Goal: Task Accomplishment & Management: Use online tool/utility

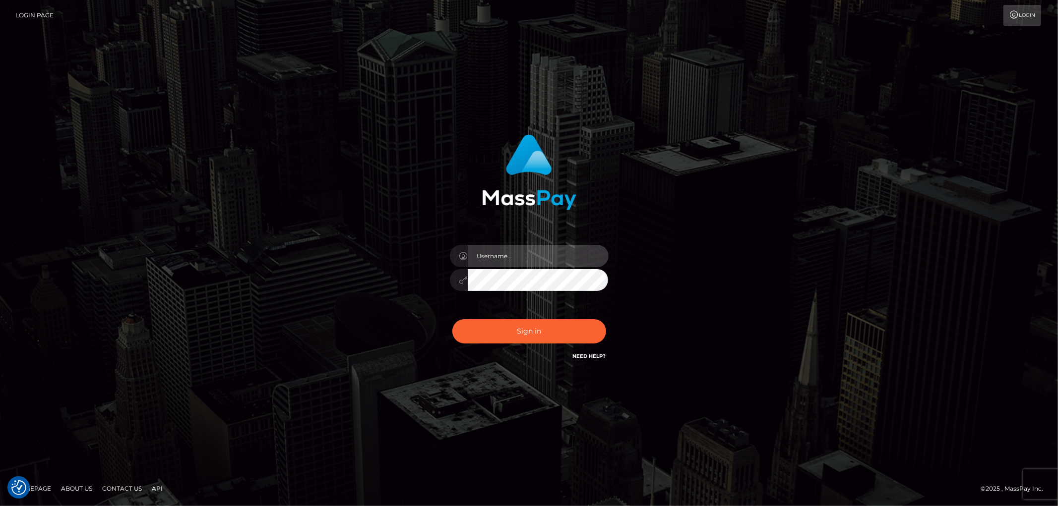
click at [511, 256] on input "text" at bounding box center [538, 256] width 141 height 22
type input "APteam.medley"
click at [528, 340] on button "Sign in" at bounding box center [529, 331] width 154 height 24
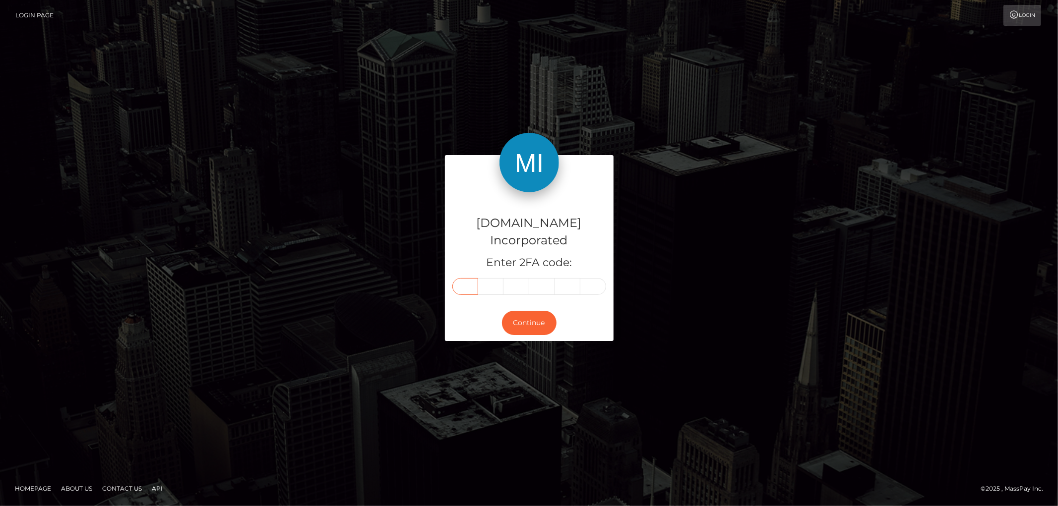
click at [472, 278] on input "text" at bounding box center [465, 286] width 26 height 17
type input "4"
type input "8"
type input "5"
type input "3"
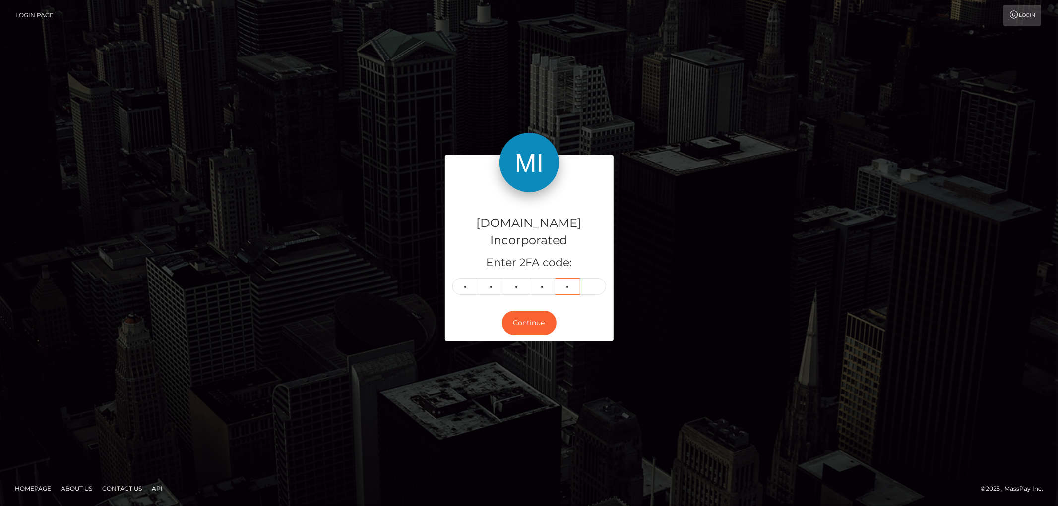
type input "1"
type input "2"
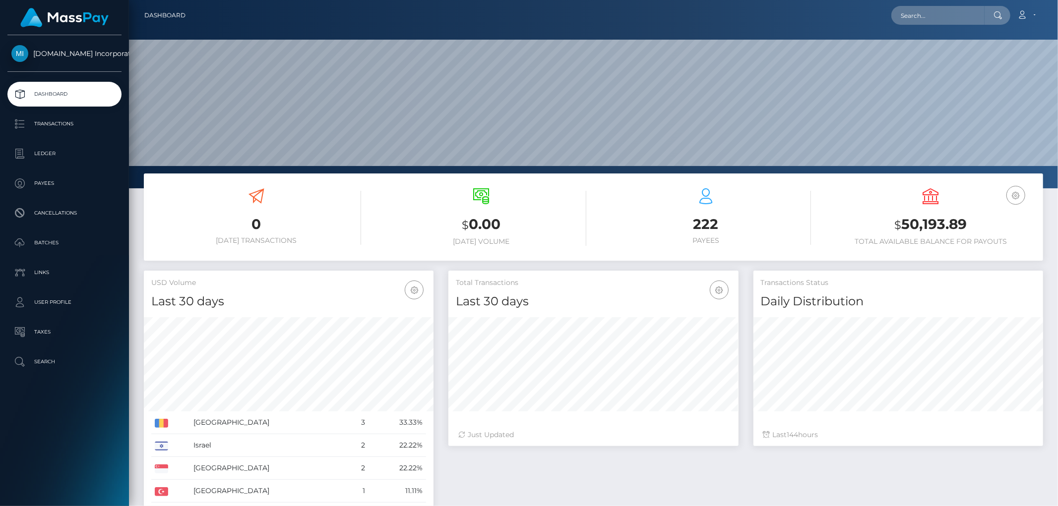
scroll to position [176, 290]
click at [48, 180] on p "Payees" at bounding box center [64, 183] width 106 height 15
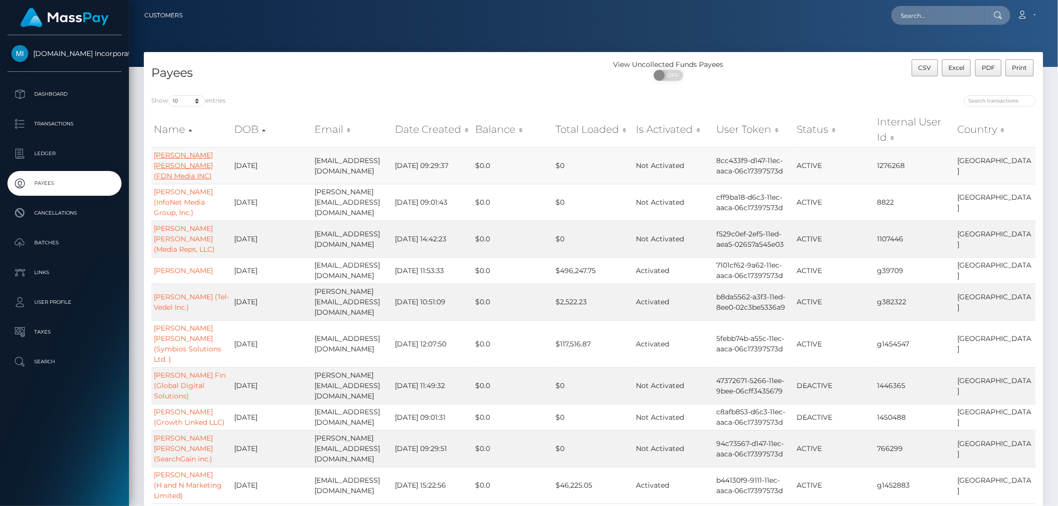
click at [170, 162] on link "Ronny Jason Lee (FDN Media INC)" at bounding box center [183, 166] width 59 height 30
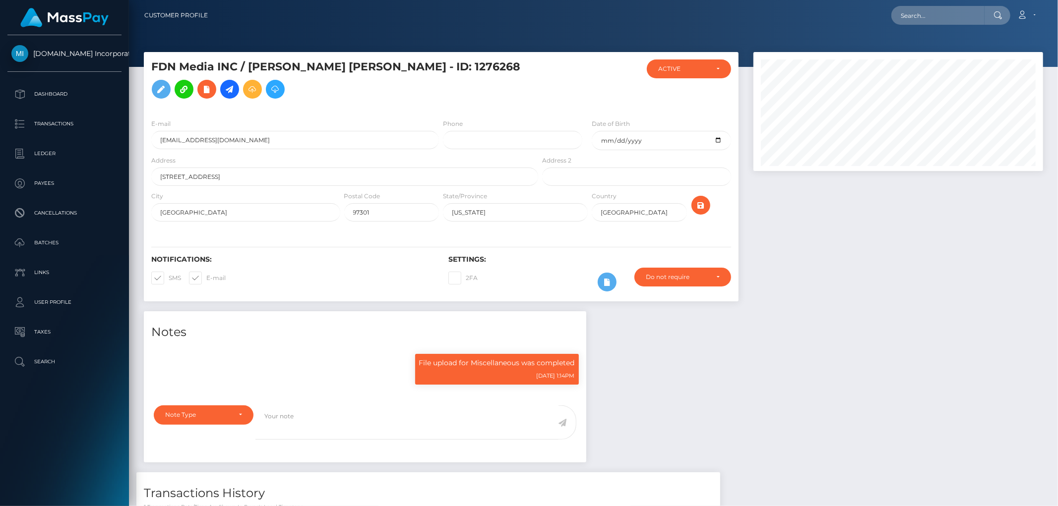
scroll to position [119, 290]
click at [236, 83] on icon at bounding box center [230, 89] width 12 height 12
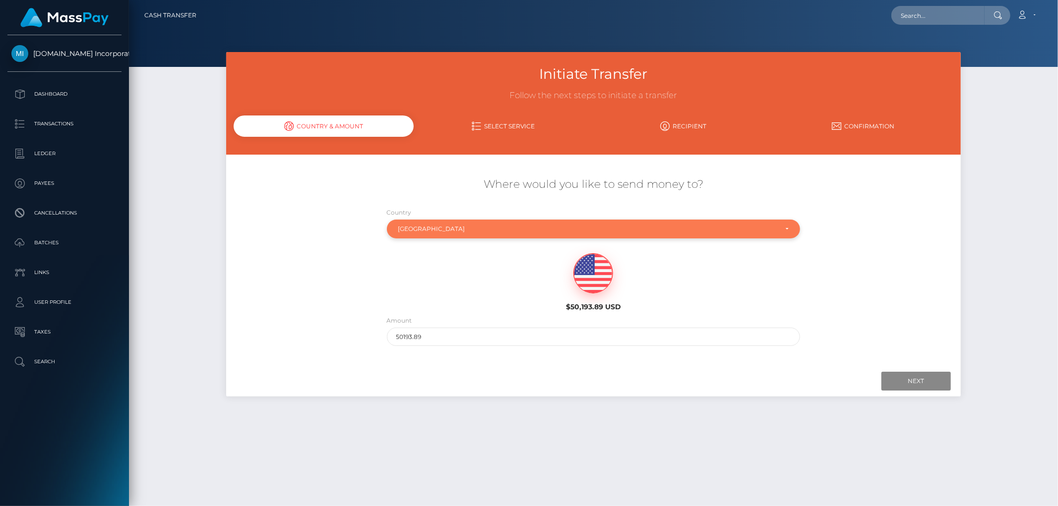
click at [468, 220] on div "[GEOGRAPHIC_DATA]" at bounding box center [594, 229] width 414 height 19
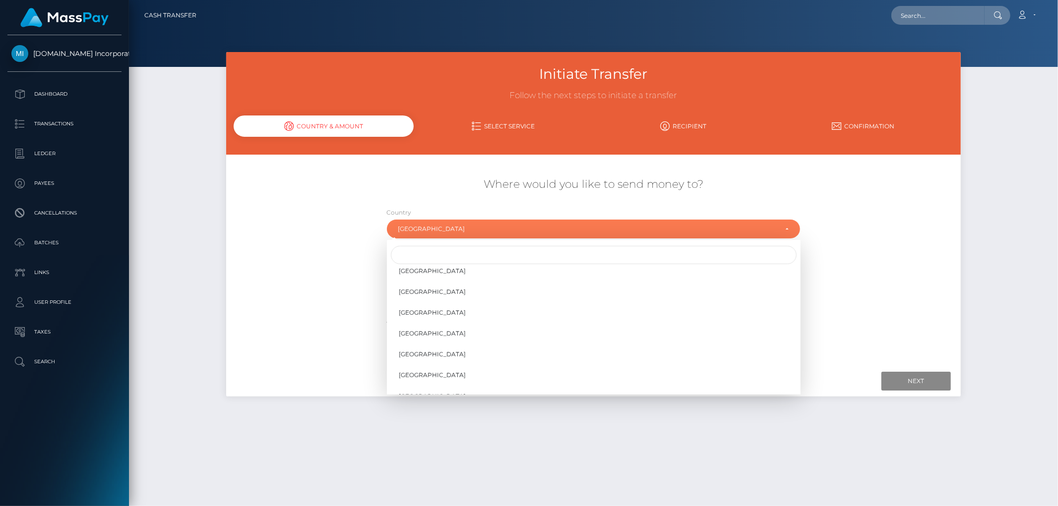
click at [466, 244] on div "Abkhazia [GEOGRAPHIC_DATA] [GEOGRAPHIC_DATA] [GEOGRAPHIC_DATA] [US_STATE] [GEOG…" at bounding box center [594, 317] width 414 height 155
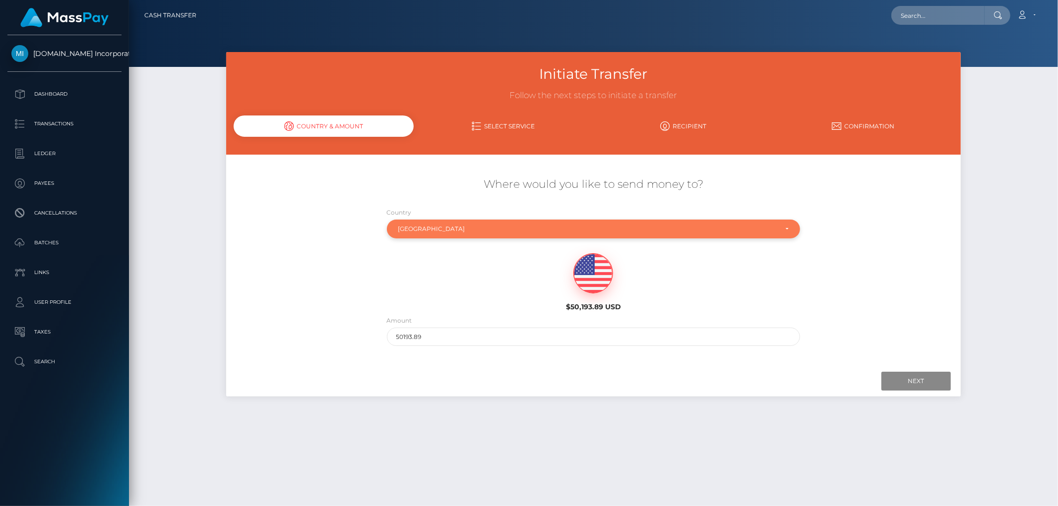
click at [475, 225] on div "[GEOGRAPHIC_DATA]" at bounding box center [587, 229] width 379 height 8
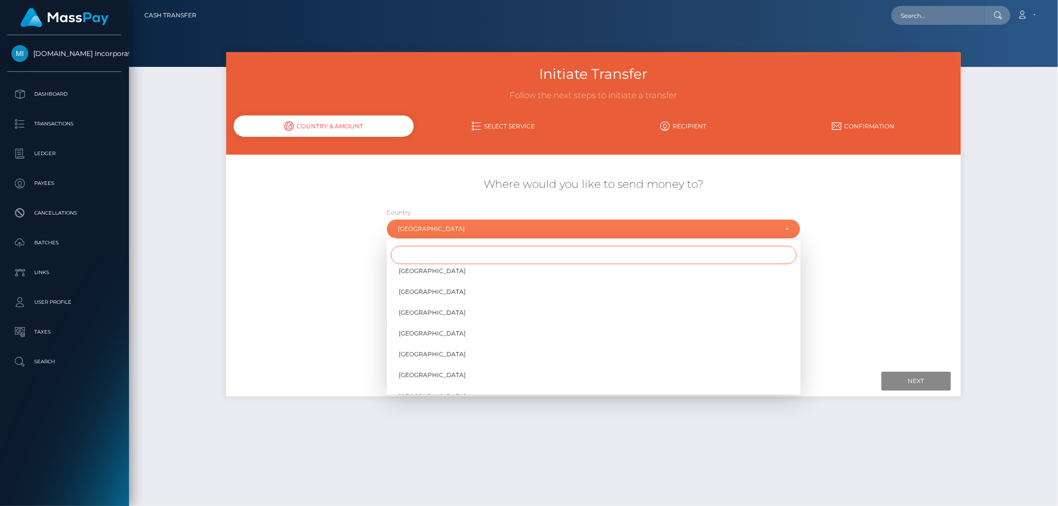
click at [465, 259] on input "Search" at bounding box center [594, 255] width 406 height 18
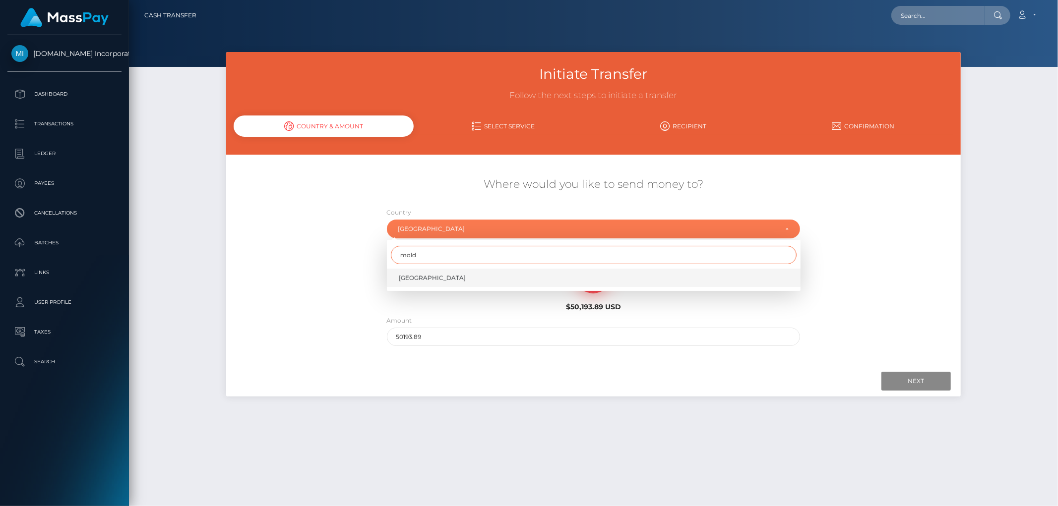
type input "mold"
click at [430, 274] on link "Moldova" at bounding box center [594, 278] width 414 height 18
select select "MDA"
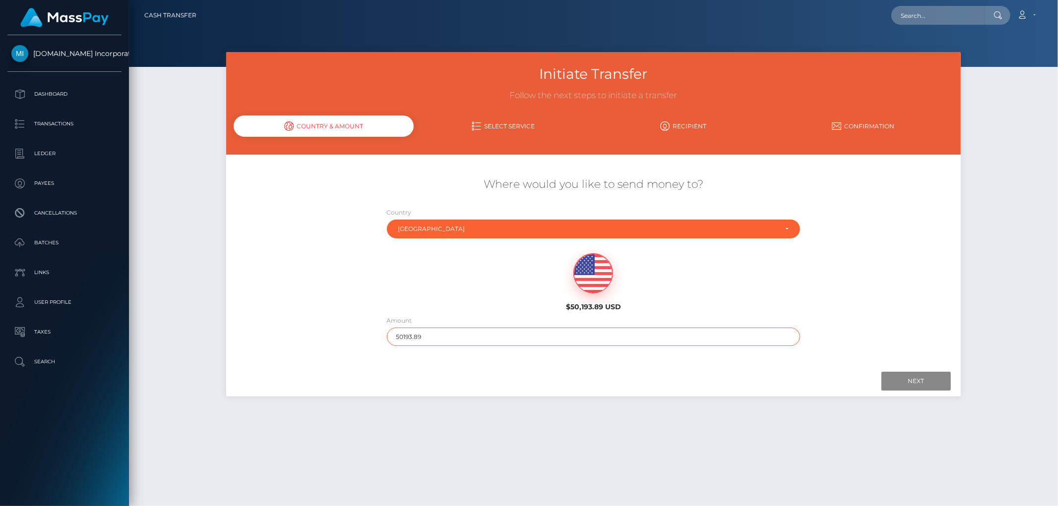
click at [447, 335] on input "50193.89" at bounding box center [594, 337] width 414 height 18
type input "5"
type input "1000"
click at [579, 368] on div "Next Finish Previous" at bounding box center [593, 381] width 735 height 31
click at [503, 338] on input "1000" at bounding box center [594, 337] width 414 height 18
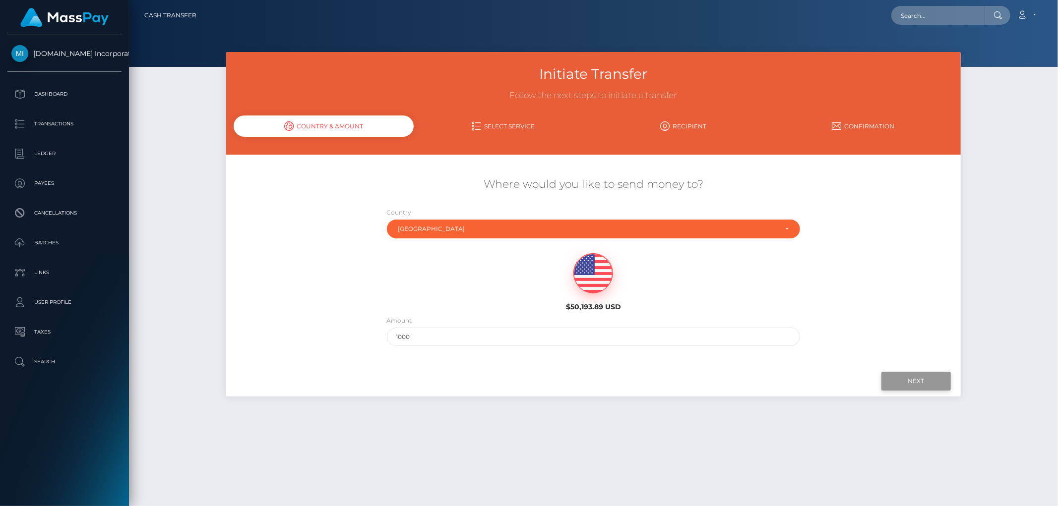
click at [920, 374] on input "Next" at bounding box center [915, 381] width 69 height 19
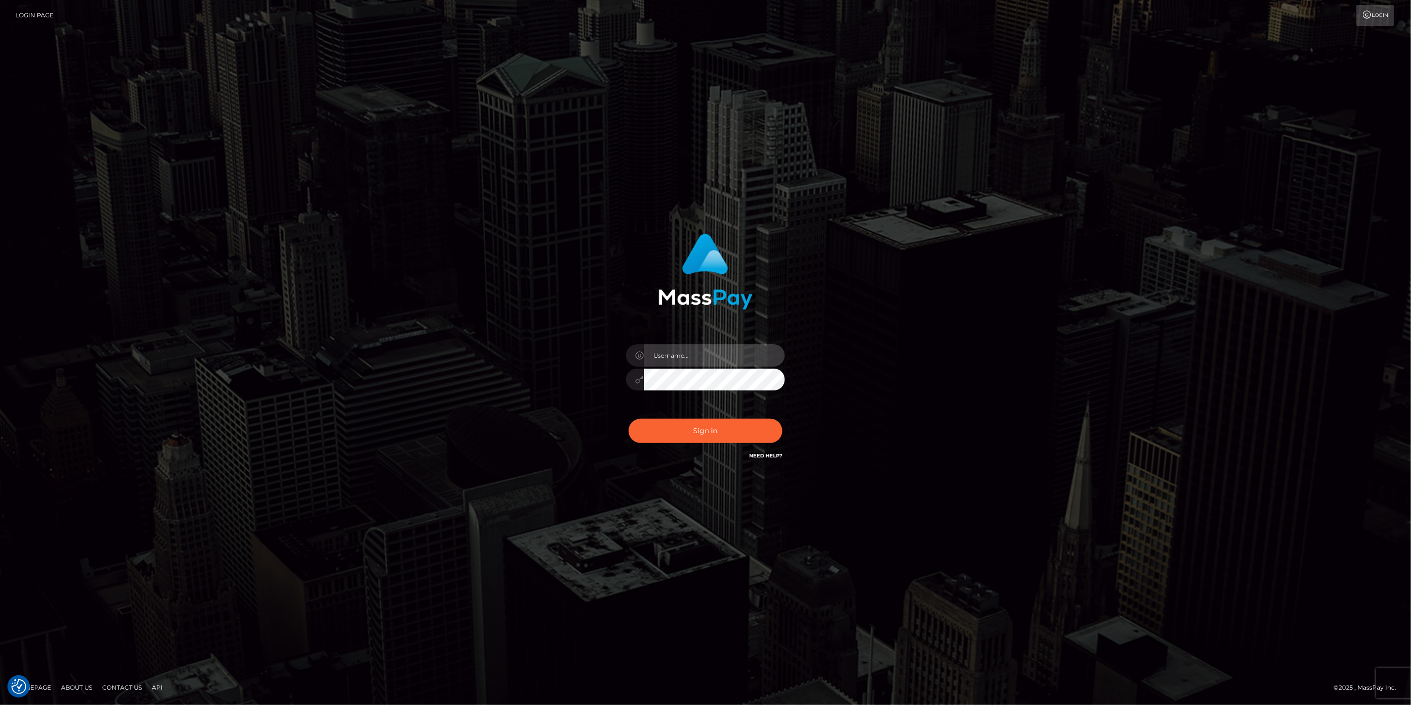
click at [695, 358] on input "text" at bounding box center [714, 355] width 141 height 22
type input "APteam.medley"
click at [710, 438] on button "Sign in" at bounding box center [705, 431] width 154 height 24
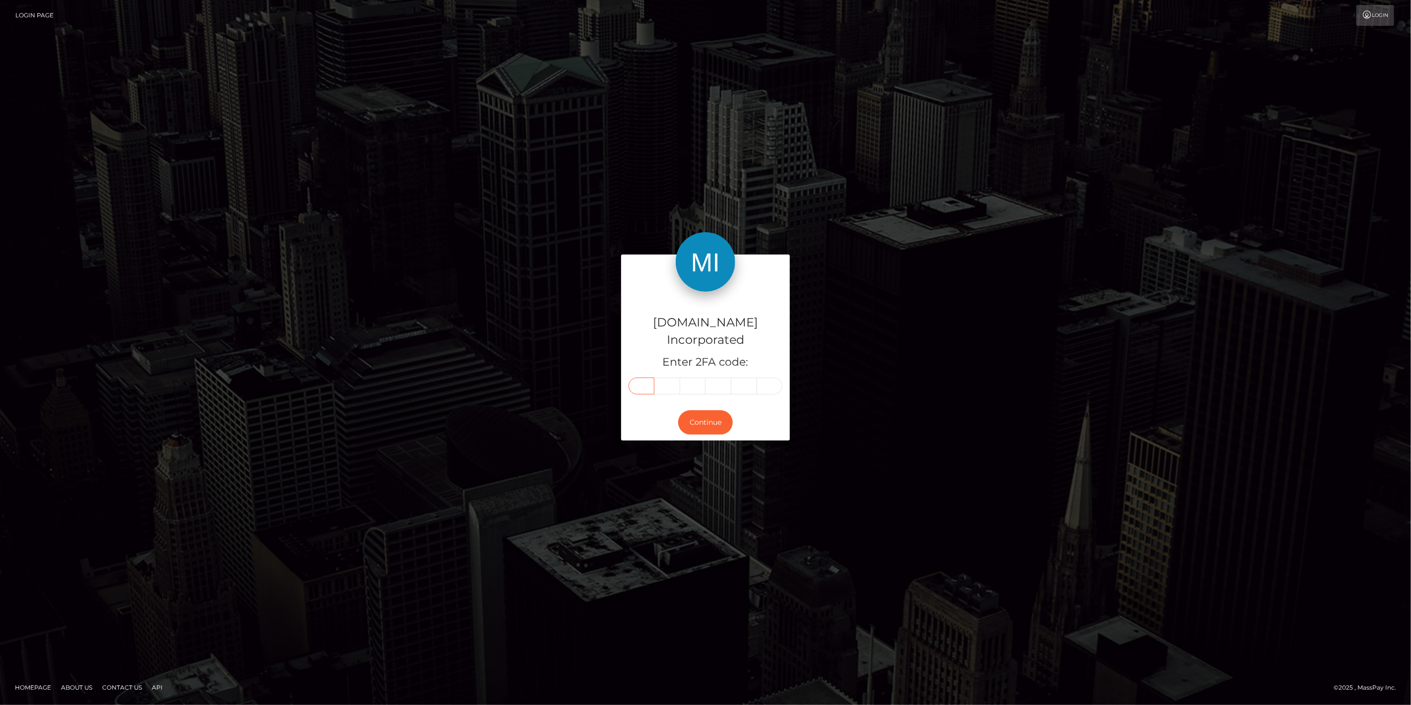
click at [642, 378] on input "text" at bounding box center [641, 385] width 26 height 17
click at [649, 379] on input "text" at bounding box center [641, 385] width 26 height 17
type input "3"
type input "2"
type input "6"
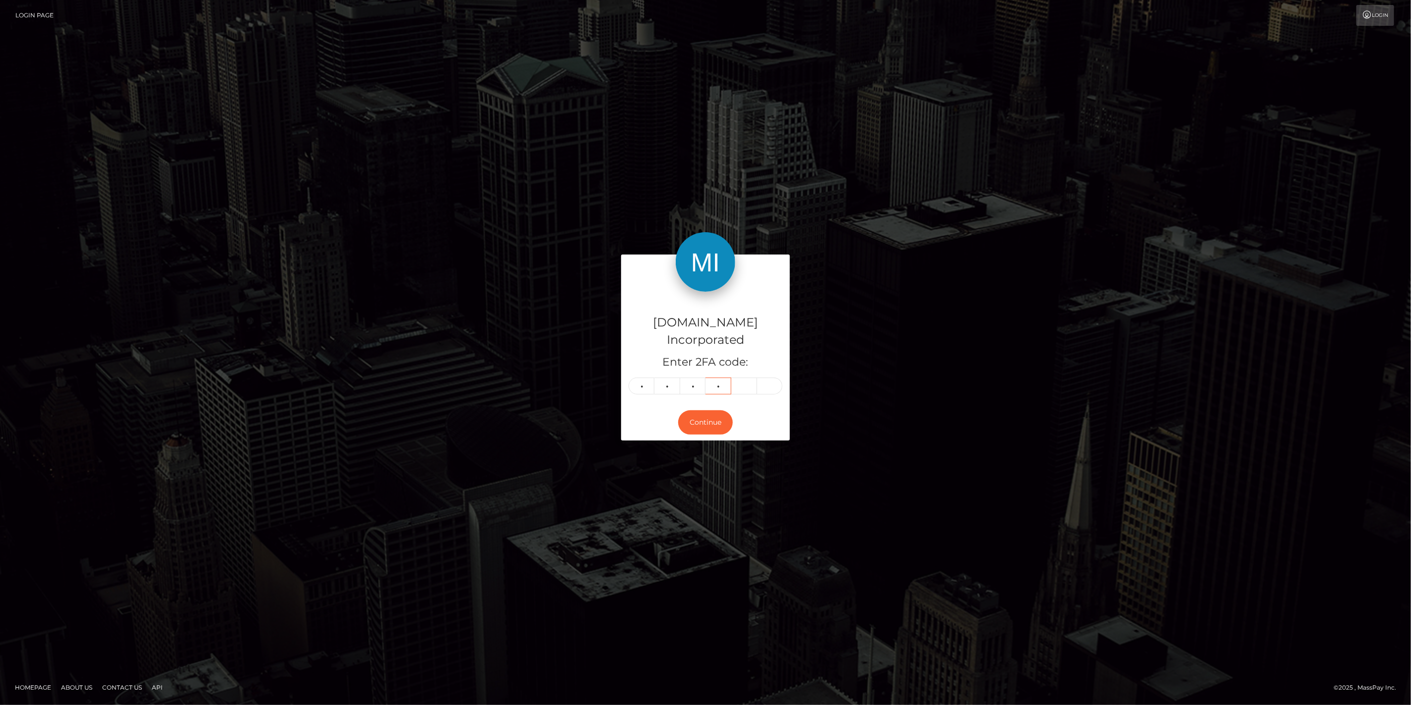
type input "1"
type input "5"
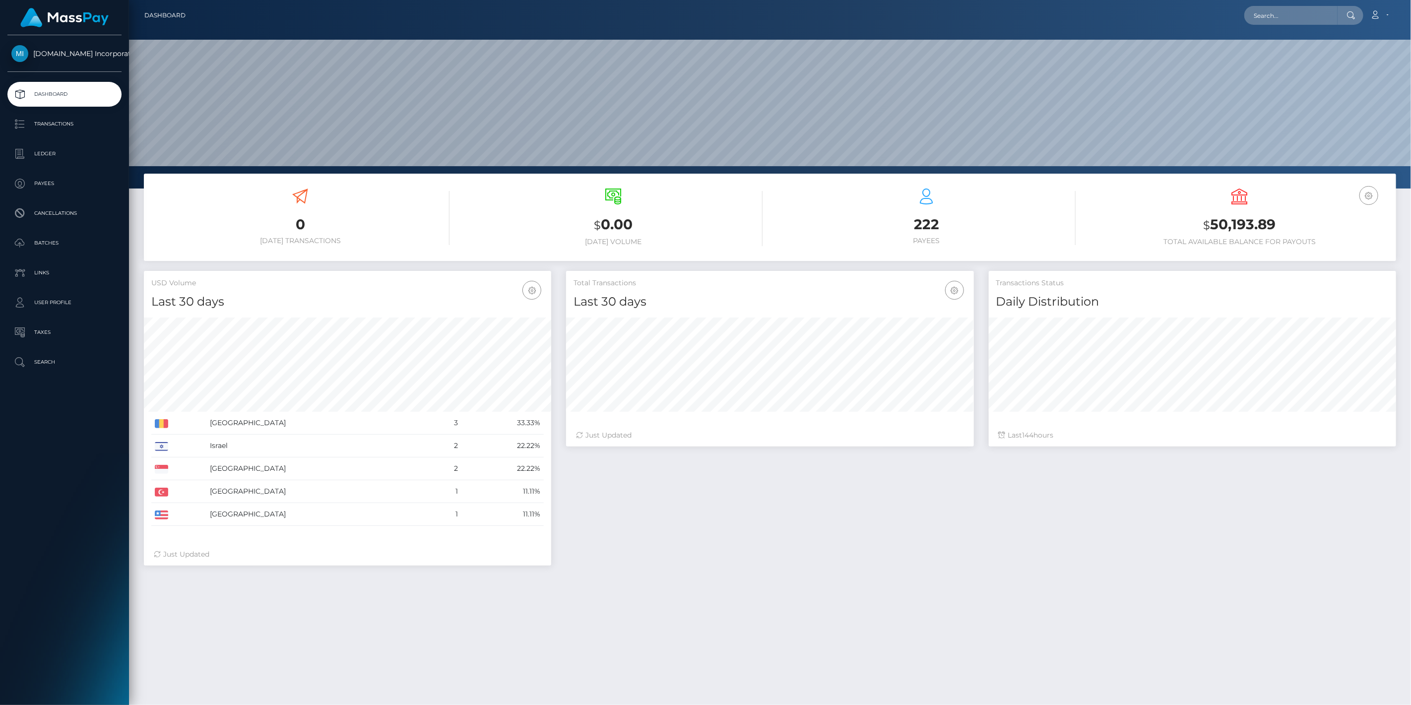
scroll to position [176, 408]
click at [55, 180] on p "Payees" at bounding box center [64, 183] width 106 height 15
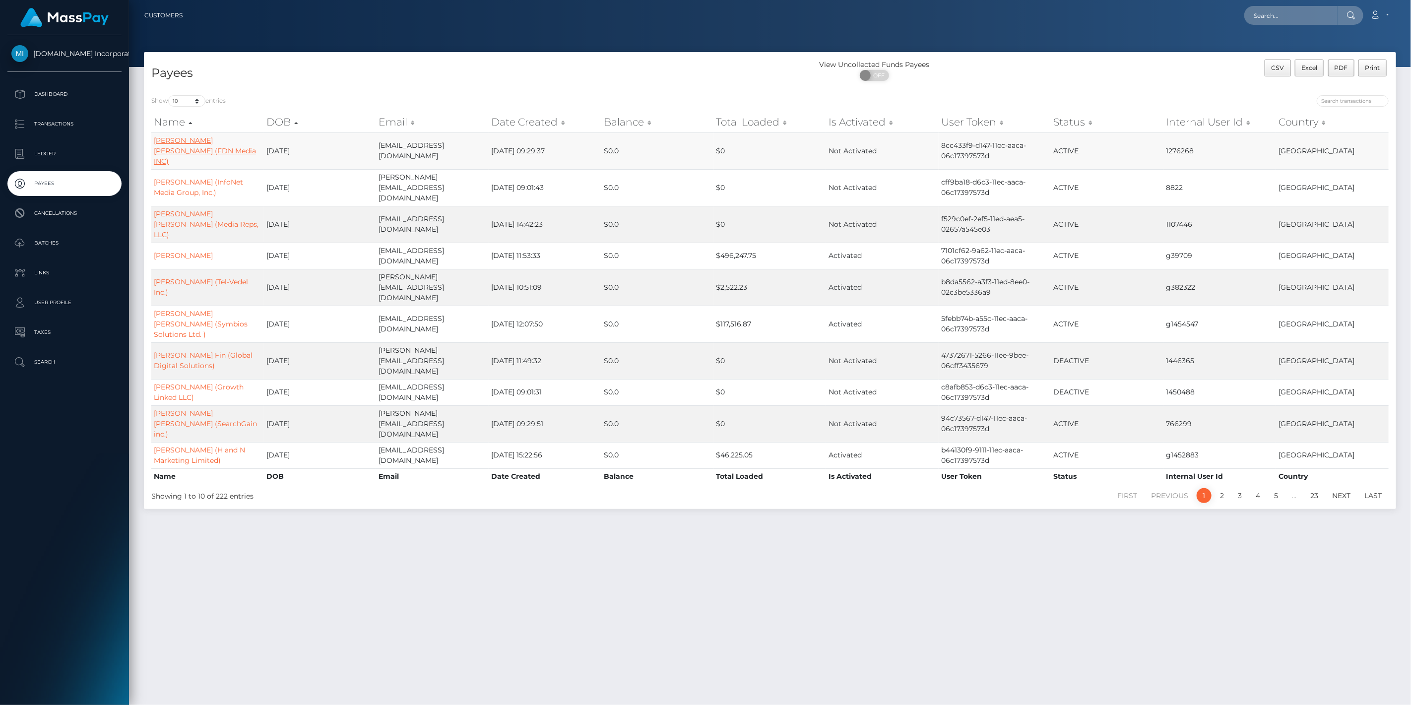
click at [180, 136] on link "Ronny Jason Lee (FDN Media INC)" at bounding box center [205, 151] width 102 height 30
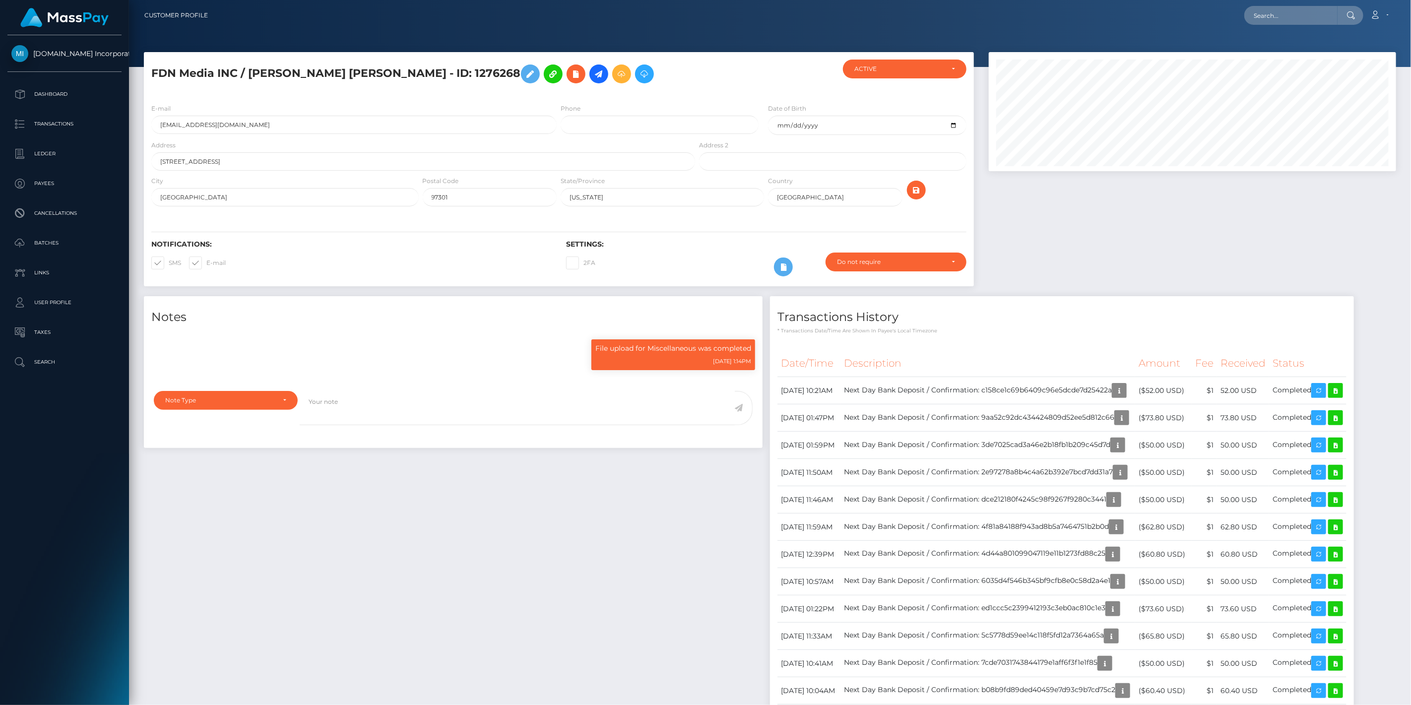
scroll to position [119, 408]
click at [593, 74] on icon at bounding box center [599, 74] width 12 height 12
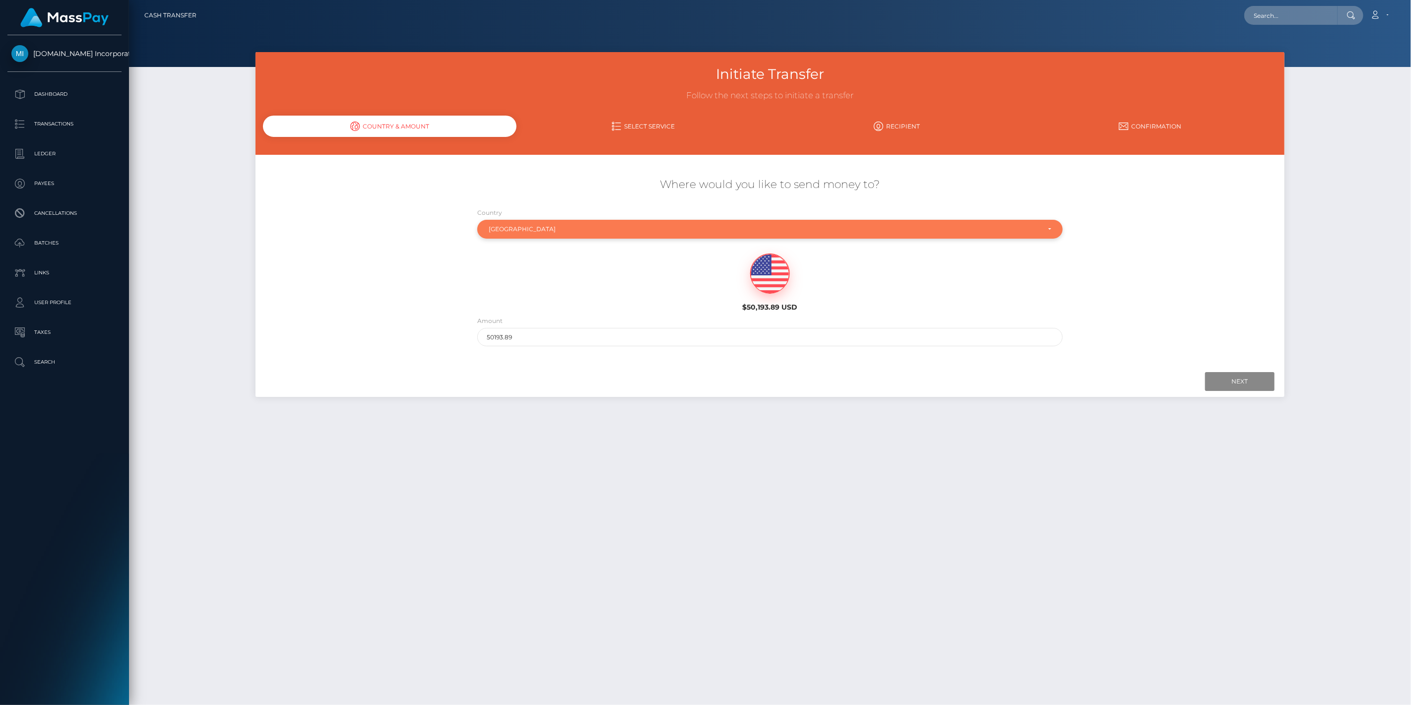
click at [553, 222] on div "United States" at bounding box center [769, 229] width 585 height 19
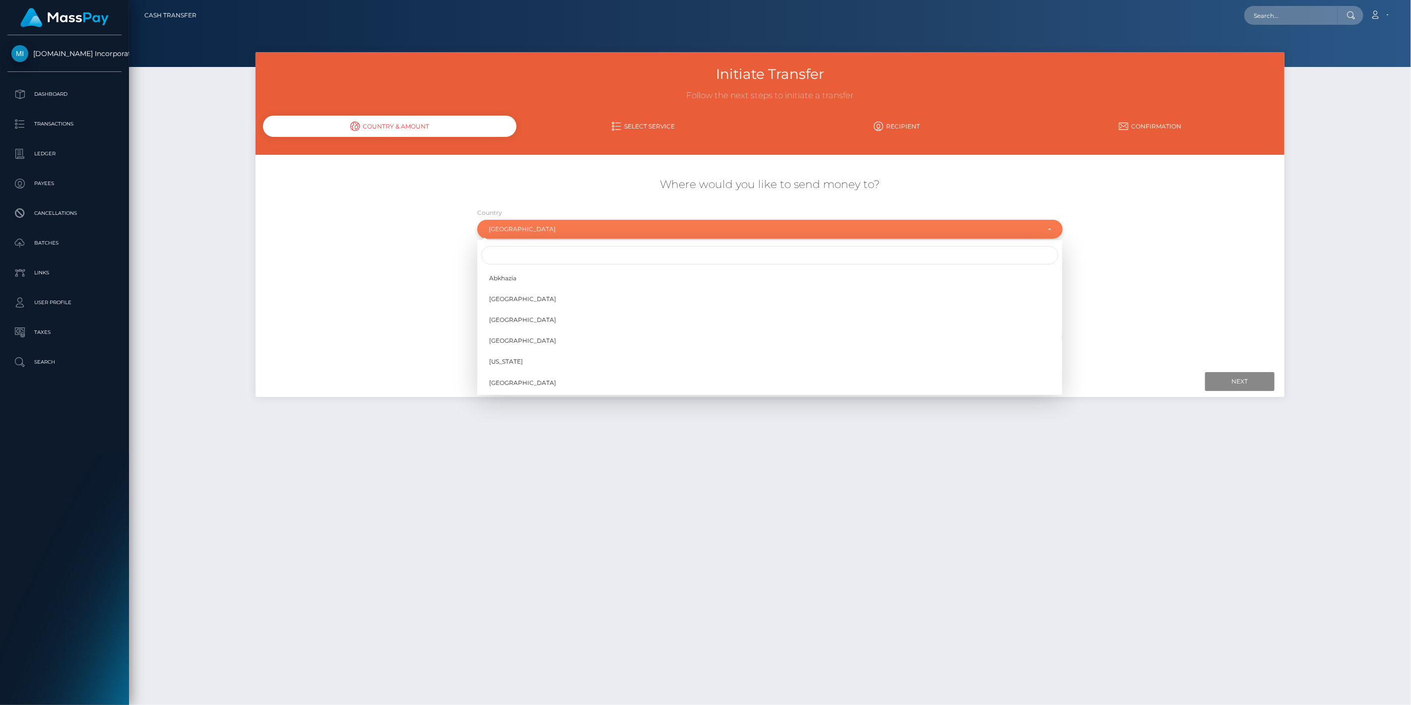
scroll to position [4129, 0]
click at [546, 251] on input "Search" at bounding box center [769, 255] width 577 height 18
type input "a"
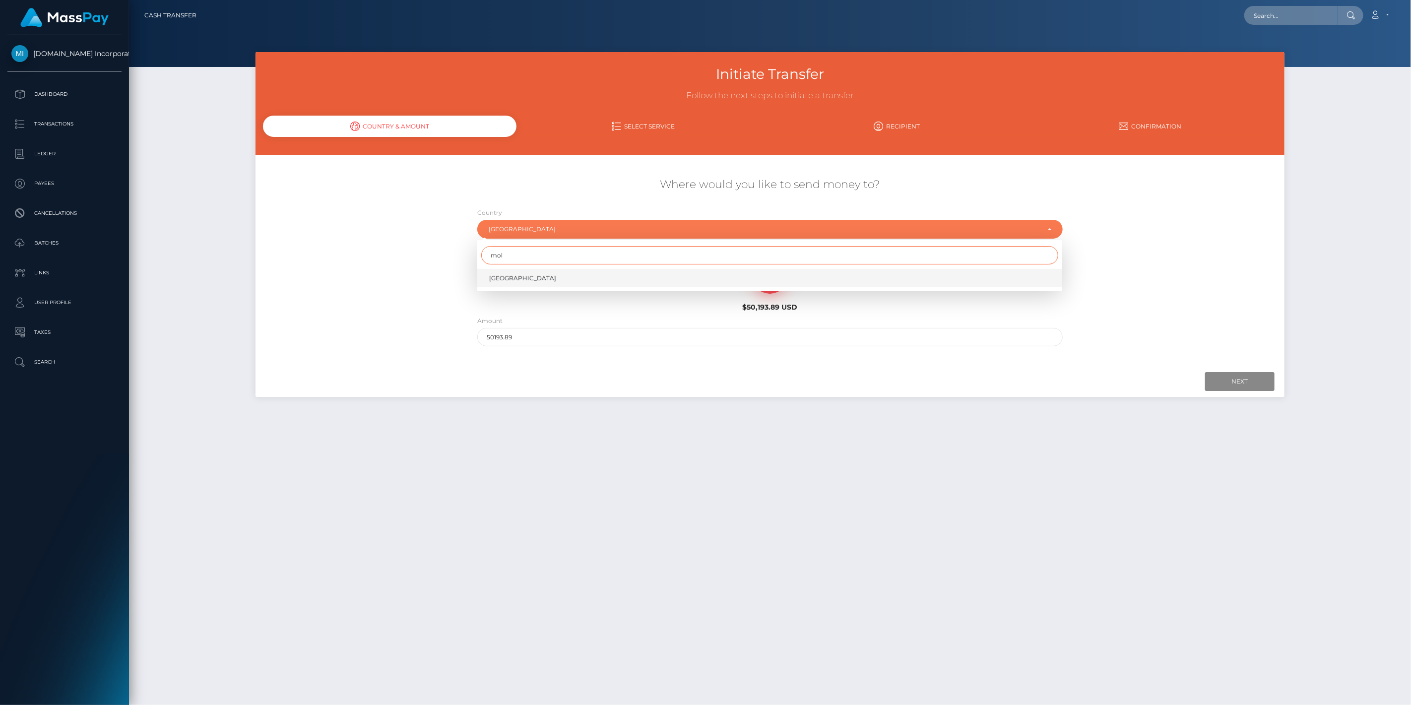
type input "mol"
click at [519, 278] on link "Moldova" at bounding box center [769, 278] width 585 height 18
select select "MDA"
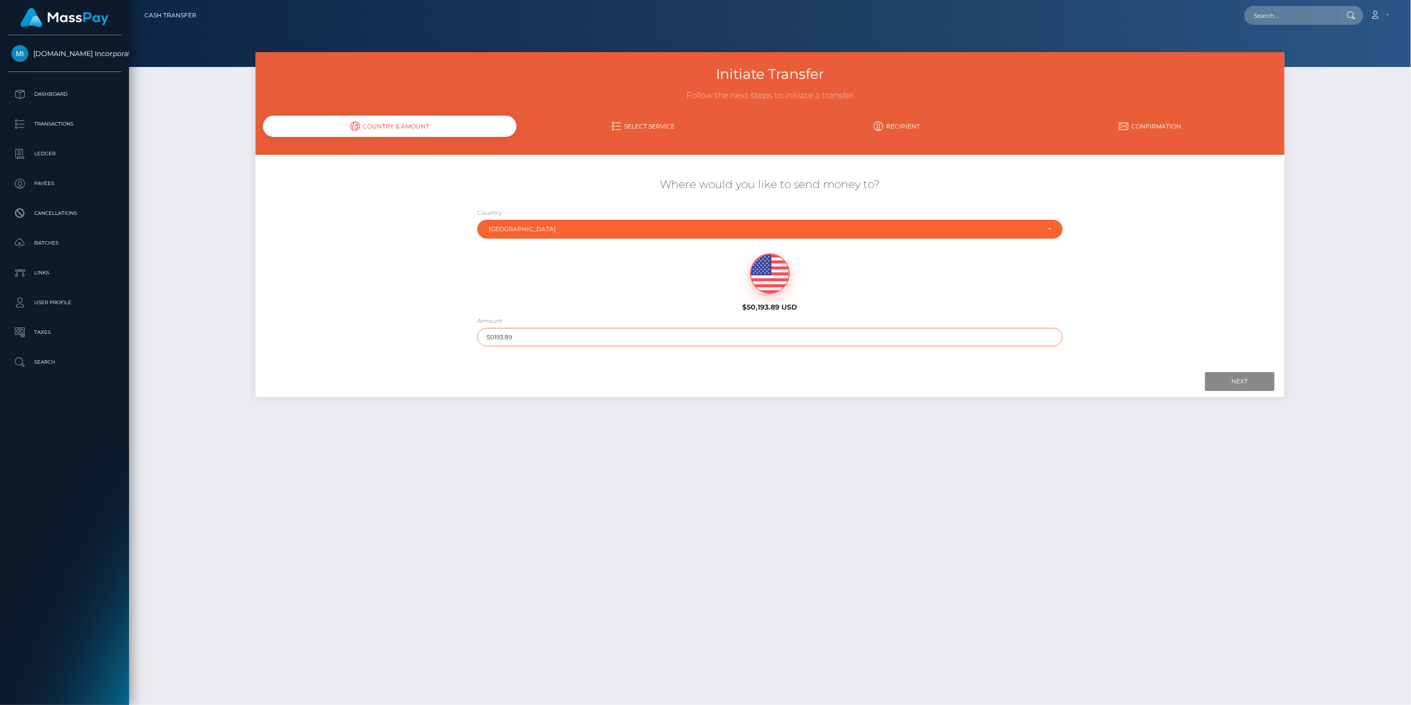
drag, startPoint x: 549, startPoint y: 341, endPoint x: 361, endPoint y: 335, distance: 188.1
click at [361, 335] on div "Where would you like to send money to? Country Abkhazia Afghanistan Albania Alg…" at bounding box center [769, 261] width 1028 height 179
type input "1000"
click at [1246, 372] on input "Next" at bounding box center [1239, 381] width 69 height 19
